Goal: Task Accomplishment & Management: Manage account settings

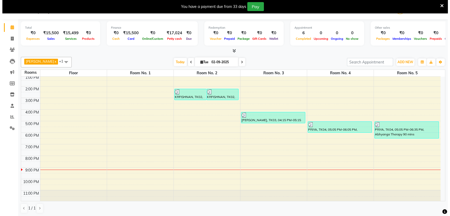
scroll to position [13, 0]
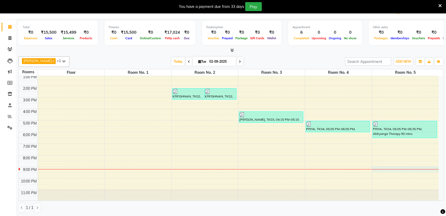
click at [386, 171] on div "9:00 AM 10:00 AM 11:00 AM 12:00 PM 1:00 PM 2:00 PM 3:00 PM 4:00 PM 5:00 PM 6:00…" at bounding box center [229, 115] width 420 height 174
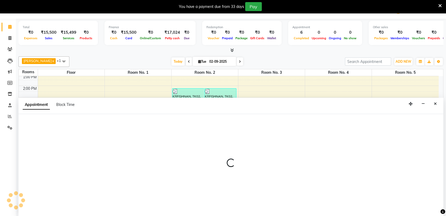
select select "1260"
select select "tentative"
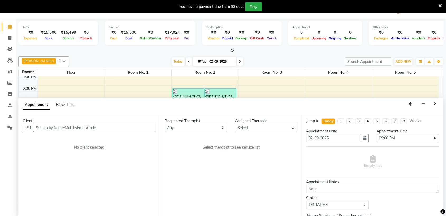
click at [100, 127] on input "text" at bounding box center [94, 128] width 122 height 8
type input "9920985590"
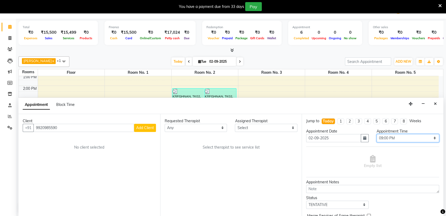
click at [391, 136] on select "Select 10:00 AM 10:05 AM 10:10 AM 10:15 AM 10:20 AM 10:25 AM 10:30 AM 10:35 AM …" at bounding box center [407, 138] width 63 height 8
select select "1280"
click at [376, 134] on select "Select 10:00 AM 10:05 AM 10:10 AM 10:15 AM 10:20 AM 10:25 AM 10:30 AM 10:35 AM …" at bounding box center [407, 138] width 63 height 8
click at [140, 127] on span "Add Client" at bounding box center [145, 128] width 18 height 5
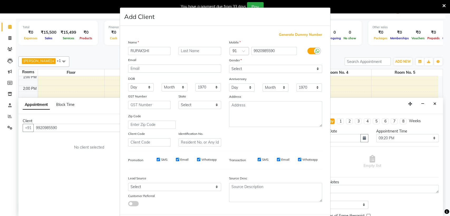
type input "RUPAKSHI"
click at [244, 66] on select "Select [DEMOGRAPHIC_DATA] [DEMOGRAPHIC_DATA] Other Prefer Not To Say" at bounding box center [275, 69] width 93 height 8
select select "[DEMOGRAPHIC_DATA]"
click at [229, 65] on select "Select [DEMOGRAPHIC_DATA] [DEMOGRAPHIC_DATA] Other Prefer Not To Say" at bounding box center [275, 69] width 93 height 8
click at [155, 189] on select "Select Walk-in Referral Friend Advertisement Facebook JustDial Google Other Web…" at bounding box center [174, 187] width 93 height 8
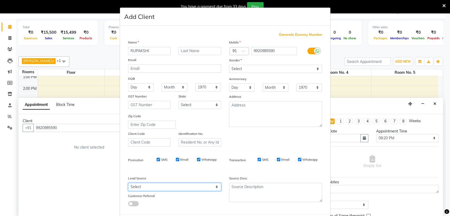
select select "47200"
click at [128, 183] on select "Select Walk-in Referral Friend Advertisement Facebook JustDial Google Other Web…" at bounding box center [174, 187] width 93 height 8
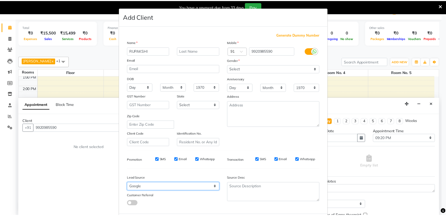
scroll to position [26, 0]
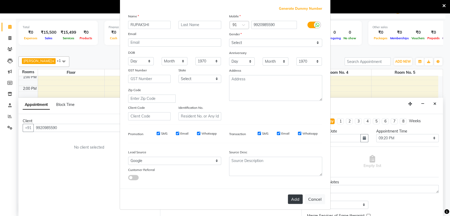
click at [294, 196] on button "Add" at bounding box center [295, 199] width 15 height 9
select select
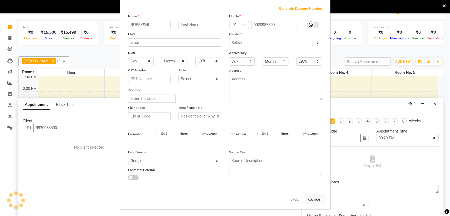
select select
checkbox input "false"
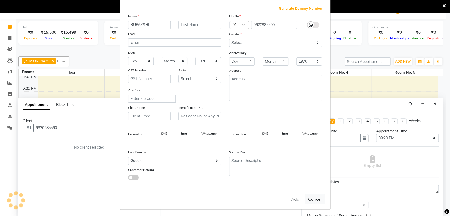
checkbox input "false"
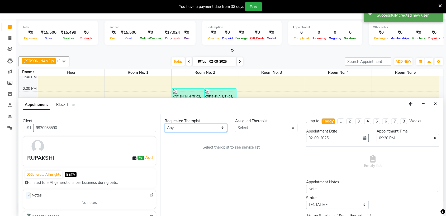
click at [181, 125] on select "Any AKOK Allure Thai Appointment [PERSON_NAME] CHEM [PERSON_NAME] HRIATI [DEMOG…" at bounding box center [196, 128] width 63 height 8
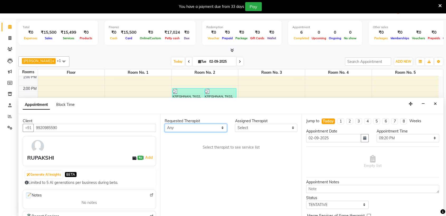
select select "86079"
click at [165, 124] on select "Any AKOK Allure Thai Appointment [PERSON_NAME] CHEM [PERSON_NAME] HRIATI [DEMOG…" at bounding box center [196, 128] width 63 height 8
select select "86079"
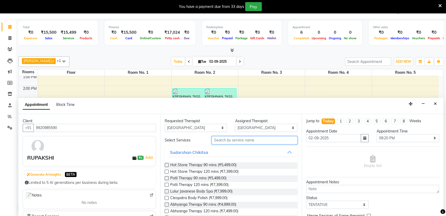
click at [230, 140] on input "text" at bounding box center [255, 140] width 86 height 8
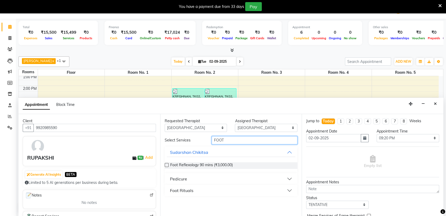
type input "FOOT"
click at [208, 190] on button "Foot Rituals" at bounding box center [231, 190] width 129 height 9
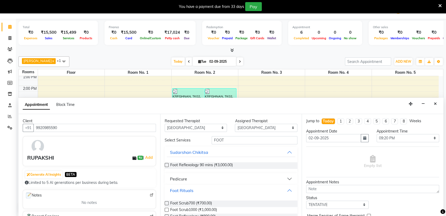
scroll to position [25, 0]
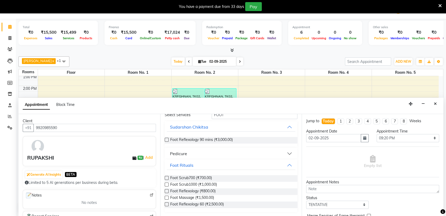
click at [167, 197] on label at bounding box center [167, 198] width 4 height 4
click at [167, 197] on input "checkbox" at bounding box center [166, 198] width 3 height 3
checkbox input "true"
select select "4279"
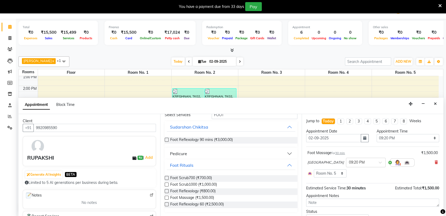
checkbox input "false"
click at [434, 162] on icon at bounding box center [435, 163] width 3 height 4
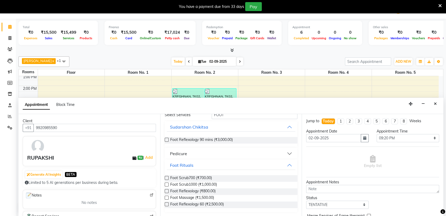
click at [167, 204] on label at bounding box center [167, 205] width 4 height 4
click at [167, 204] on input "checkbox" at bounding box center [166, 204] width 3 height 3
checkbox input "true"
select select "4279"
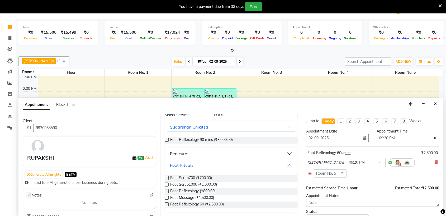
checkbox input "false"
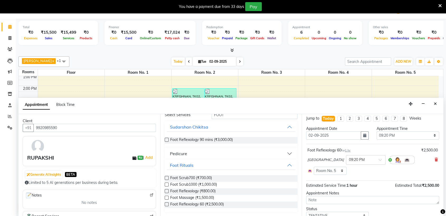
scroll to position [3, 0]
click at [350, 150] on span "1 hr" at bounding box center [348, 150] width 6 height 4
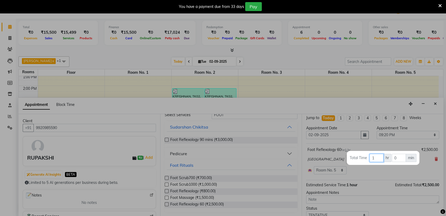
click at [375, 160] on input "1" at bounding box center [376, 158] width 14 height 8
click at [399, 157] on input "0" at bounding box center [399, 158] width 14 height 8
type input "45"
click at [361, 177] on div at bounding box center [223, 108] width 446 height 216
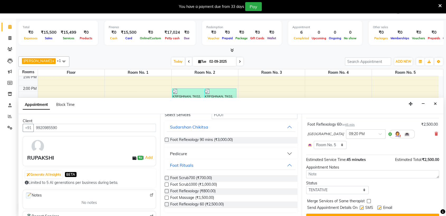
scroll to position [0, 0]
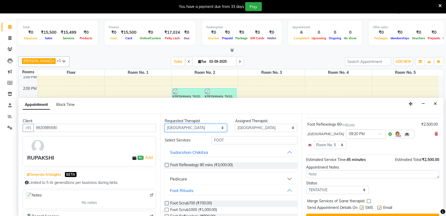
click at [191, 127] on select "Any AKOK Allure Thai Appointment [PERSON_NAME] CHEM [PERSON_NAME] HRIATI [DEMOG…" at bounding box center [196, 128] width 63 height 8
select select "69331"
click at [165, 124] on select "Any AKOK Allure Thai Appointment [PERSON_NAME] CHEM [PERSON_NAME] HRIATI [DEMOG…" at bounding box center [196, 128] width 63 height 8
select select "69331"
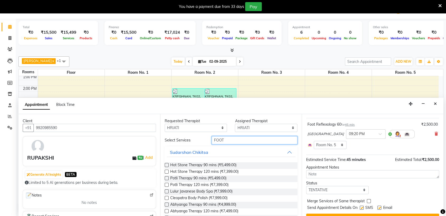
click at [225, 140] on input "FOOT" at bounding box center [255, 140] width 86 height 8
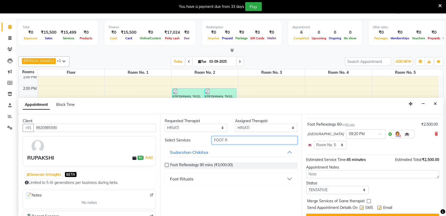
type input "FOOT R"
click at [195, 181] on button "Foot Rituals" at bounding box center [231, 178] width 129 height 9
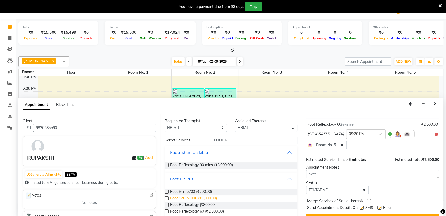
scroll to position [7, 0]
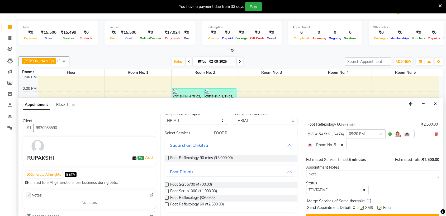
click at [166, 203] on label at bounding box center [167, 205] width 4 height 4
click at [166, 203] on input "checkbox" at bounding box center [166, 204] width 3 height 3
checkbox input "true"
select select "4279"
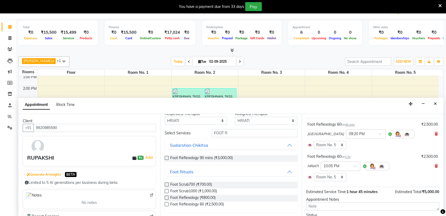
checkbox input "false"
click at [350, 158] on div "Foot Reflexology 60 for 1 hr" at bounding box center [328, 157] width 43 height 6
click at [348, 155] on span "1 hr" at bounding box center [348, 157] width 6 height 4
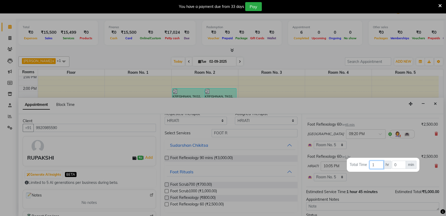
click at [374, 166] on input "1" at bounding box center [376, 165] width 14 height 8
click at [398, 167] on input "0" at bounding box center [399, 165] width 14 height 8
type input "45"
click at [367, 150] on div at bounding box center [223, 108] width 446 height 216
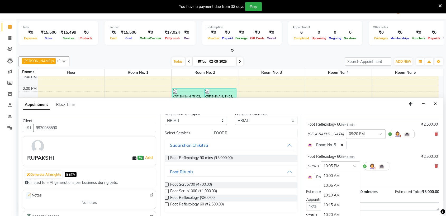
click at [352, 168] on div "× 10:05 PM" at bounding box center [340, 166] width 40 height 9
click at [338, 180] on div "09:20 PM" at bounding box center [340, 180] width 39 height 10
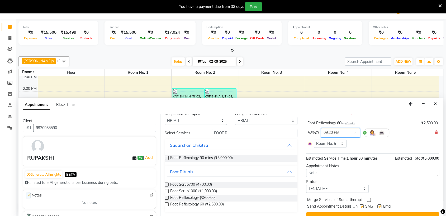
scroll to position [37, 0]
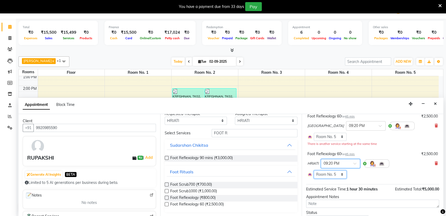
click at [338, 176] on select "Select Room Floor Room No. 1 Room No. 3 Room No. 4 Room No. 5 Room No. 2" at bounding box center [330, 175] width 33 height 8
select select "4278"
click at [314, 171] on select "Select Room Floor Room No. 1 Room No. 3 Room No. 4 Room No. 5 Room No. 2" at bounding box center [330, 175] width 33 height 8
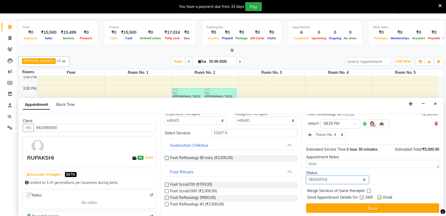
click at [335, 181] on select "Select TENTATIVE CONFIRM CHECK-IN UPCOMING" at bounding box center [337, 180] width 63 height 8
select select "confirm booking"
click at [306, 176] on select "Select TENTATIVE CONFIRM CHECK-IN UPCOMING" at bounding box center [337, 180] width 63 height 8
click at [362, 197] on label at bounding box center [361, 198] width 4 height 4
click at [362, 197] on input "checkbox" at bounding box center [360, 197] width 3 height 3
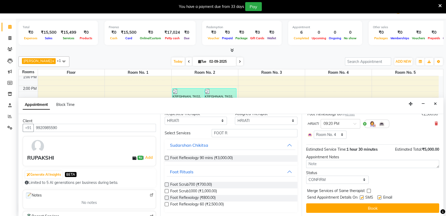
checkbox input "false"
click at [380, 197] on label at bounding box center [379, 198] width 4 height 4
click at [380, 197] on input "checkbox" at bounding box center [378, 197] width 3 height 3
checkbox input "false"
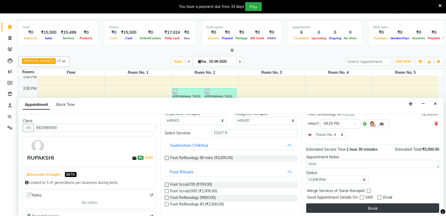
click at [378, 204] on button "Book" at bounding box center [372, 208] width 133 height 9
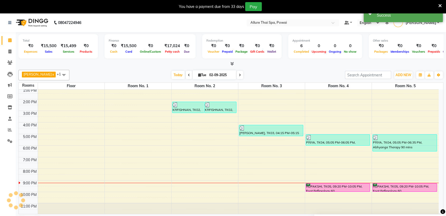
scroll to position [0, 0]
click at [337, 188] on div "RUPAKSHI, TK05, 09:20 PM-10:05 PM, Foot Reflexology 60" at bounding box center [338, 188] width 64 height 8
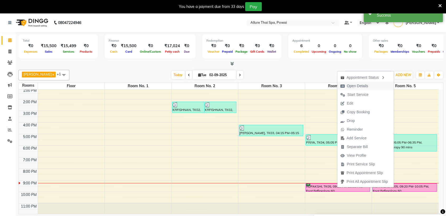
click at [354, 86] on span "Open Details" at bounding box center [357, 86] width 21 height 6
select select "6"
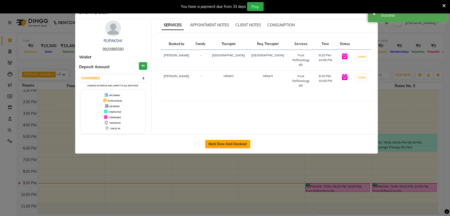
click at [238, 144] on button "Mark Done And Checkout" at bounding box center [227, 144] width 45 height 8
select select "service"
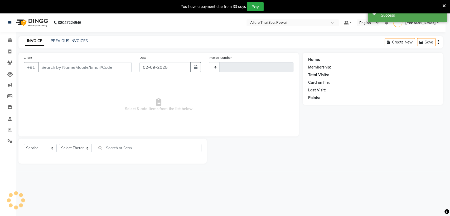
type input "1433"
select select "6686"
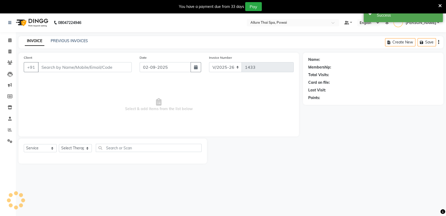
type input "9920985590"
select select "86079"
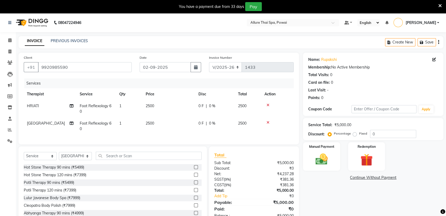
click at [359, 134] on label "Fixed" at bounding box center [363, 133] width 8 height 5
click at [355, 134] on input "Fixed" at bounding box center [356, 134] width 4 height 4
radio input "true"
click at [381, 133] on input "0" at bounding box center [393, 134] width 46 height 8
type input "400"
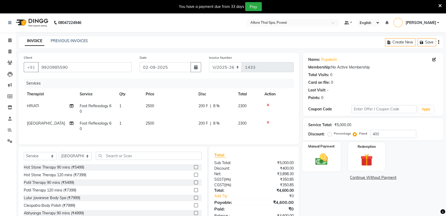
click at [335, 150] on div "Manual Payment" at bounding box center [321, 157] width 39 height 30
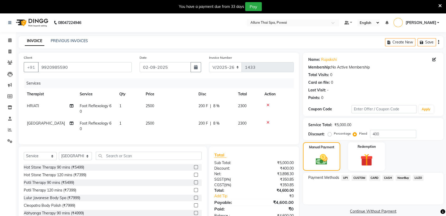
click at [344, 178] on span "UPI" at bounding box center [345, 178] width 8 height 6
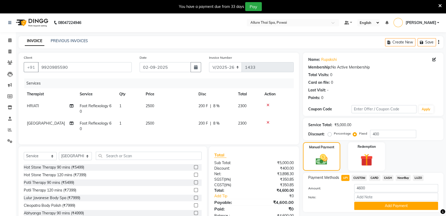
scroll to position [21, 0]
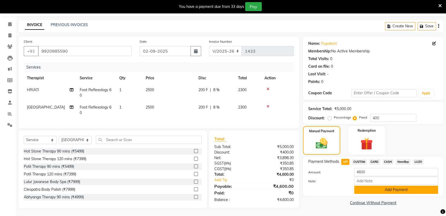
click at [378, 188] on button "Add Payment" at bounding box center [396, 190] width 84 height 8
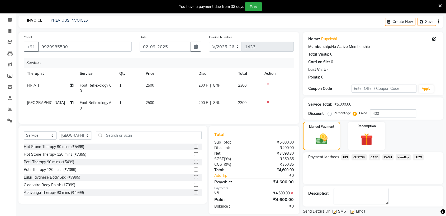
scroll to position [37, 0]
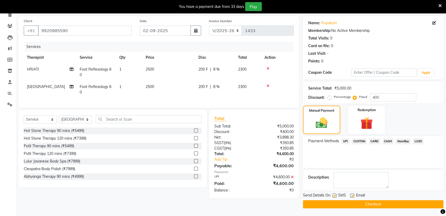
click at [334, 195] on label at bounding box center [334, 196] width 4 height 4
click at [334, 195] on input "checkbox" at bounding box center [333, 195] width 3 height 3
checkbox input "false"
click at [351, 195] on label at bounding box center [352, 196] width 4 height 4
click at [351, 195] on input "checkbox" at bounding box center [351, 195] width 3 height 3
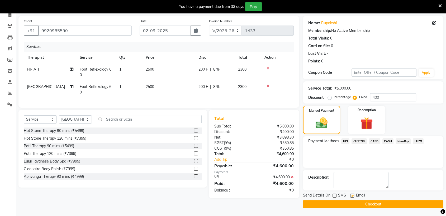
checkbox input "false"
click at [357, 204] on button "Checkout" at bounding box center [373, 204] width 140 height 8
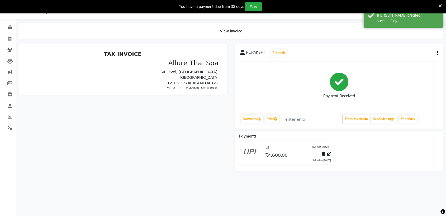
scroll to position [19, 0]
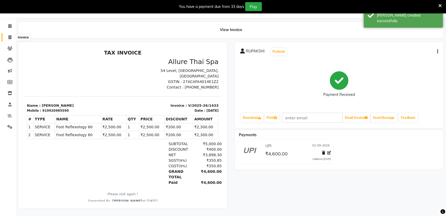
click at [8, 35] on span at bounding box center [9, 38] width 9 height 6
select select "6686"
select select "service"
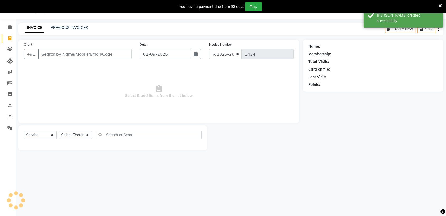
scroll to position [13, 0]
click at [9, 29] on icon at bounding box center [9, 27] width 3 height 4
